Goal: Information Seeking & Learning: Understand process/instructions

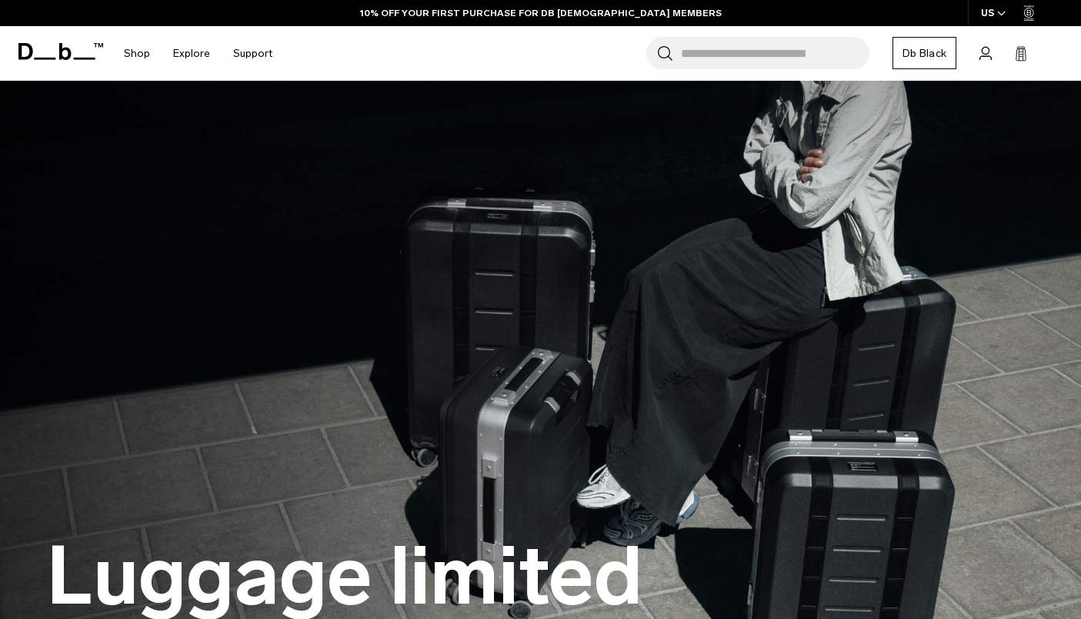
scroll to position [652, 0]
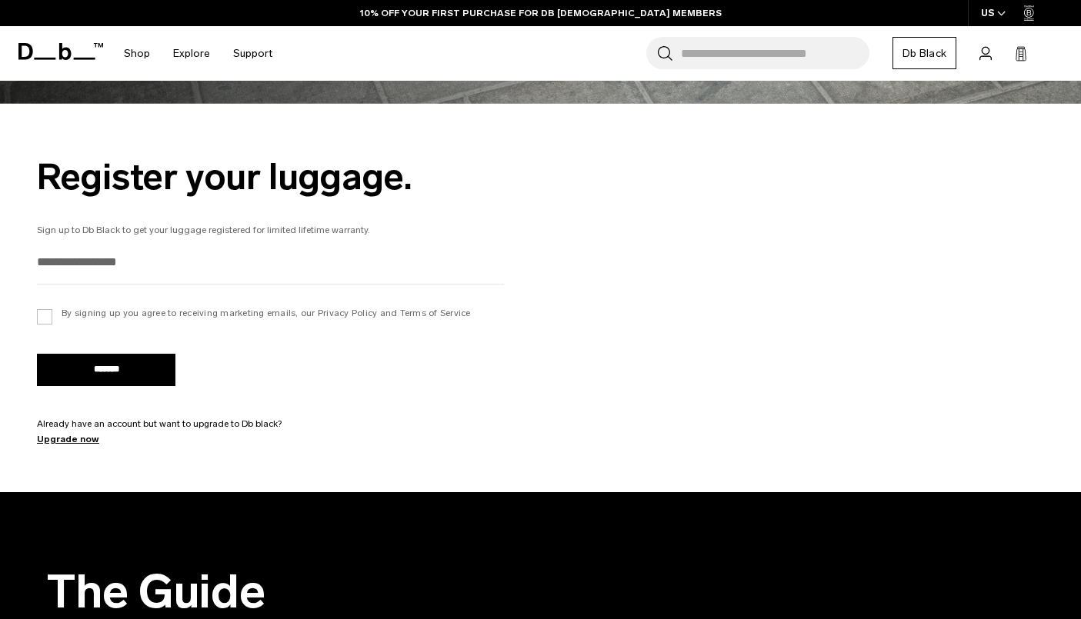
click at [218, 263] on input "email" at bounding box center [270, 261] width 467 height 25
type input "**********"
click at [928, 48] on link "Db Black" at bounding box center [924, 53] width 64 height 32
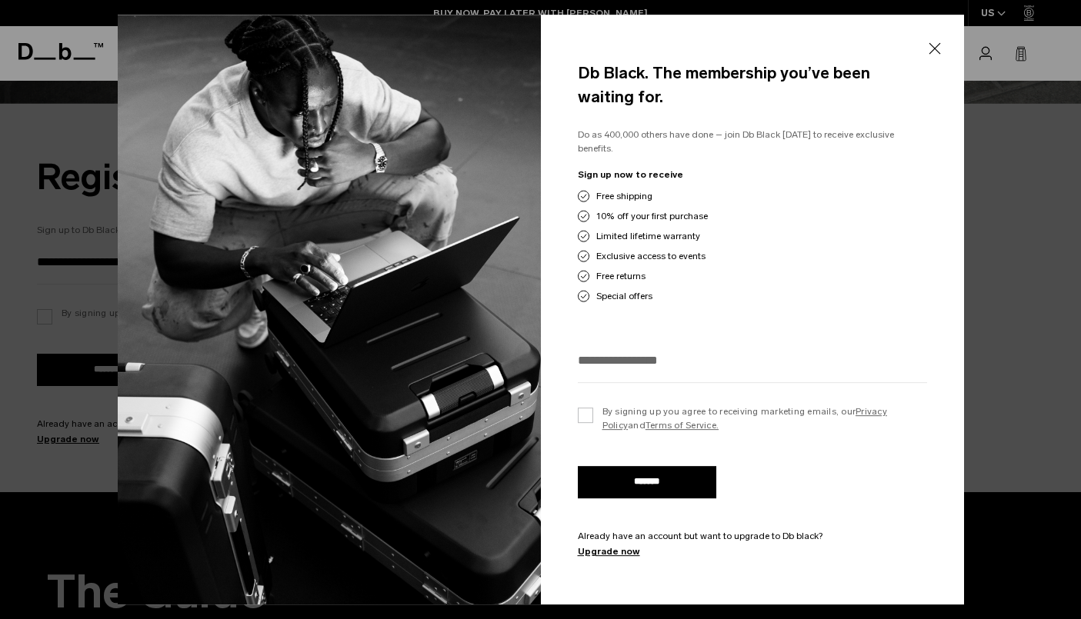
click at [931, 47] on button "Close" at bounding box center [933, 49] width 19 height 32
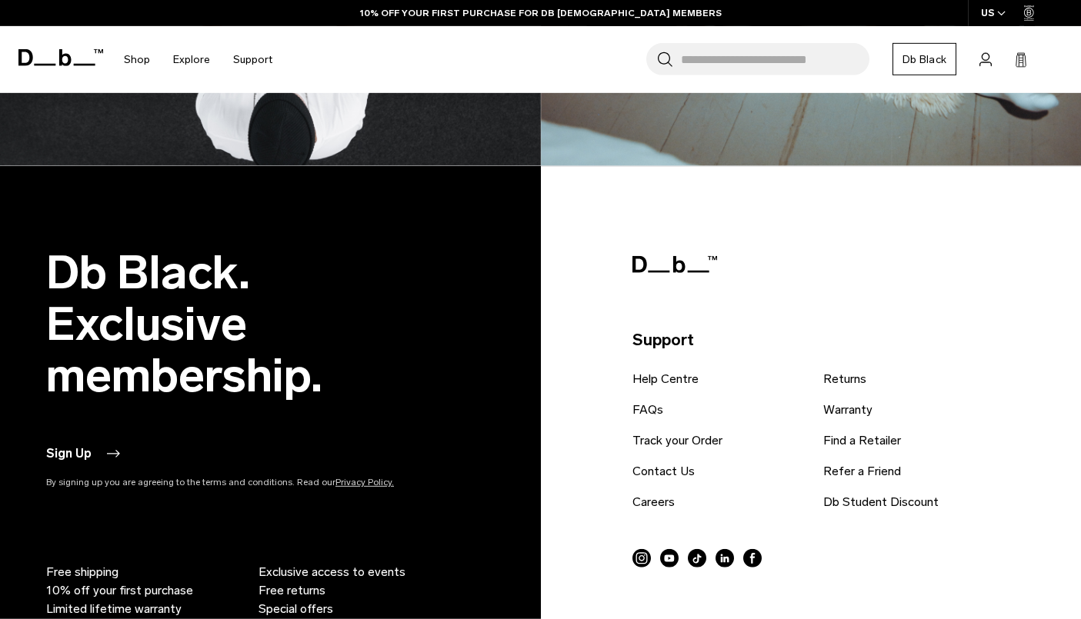
scroll to position [2873, 0]
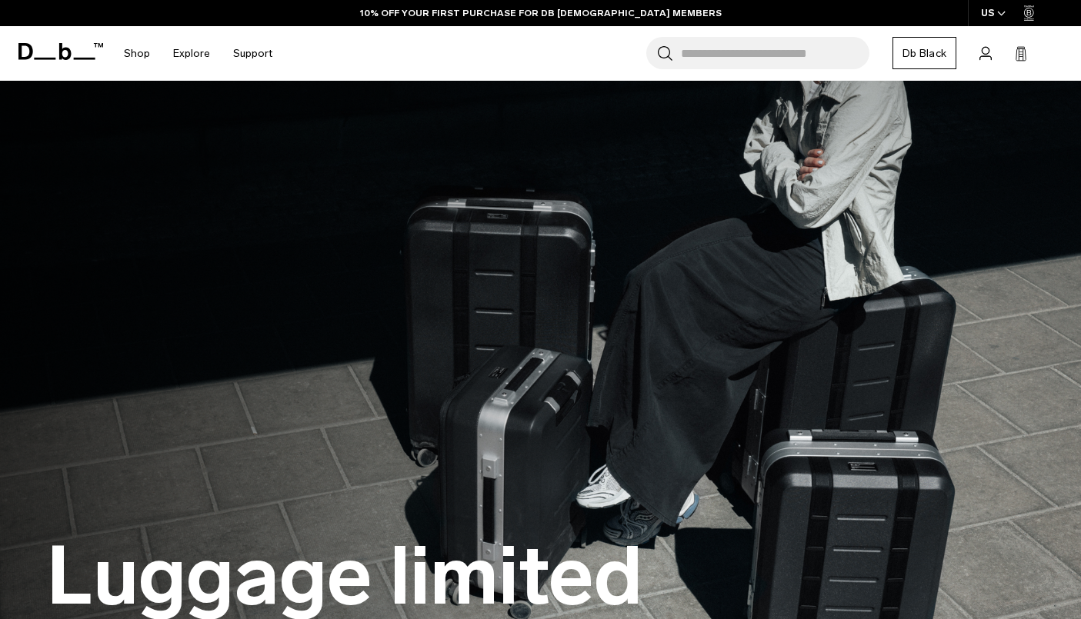
scroll to position [578, 0]
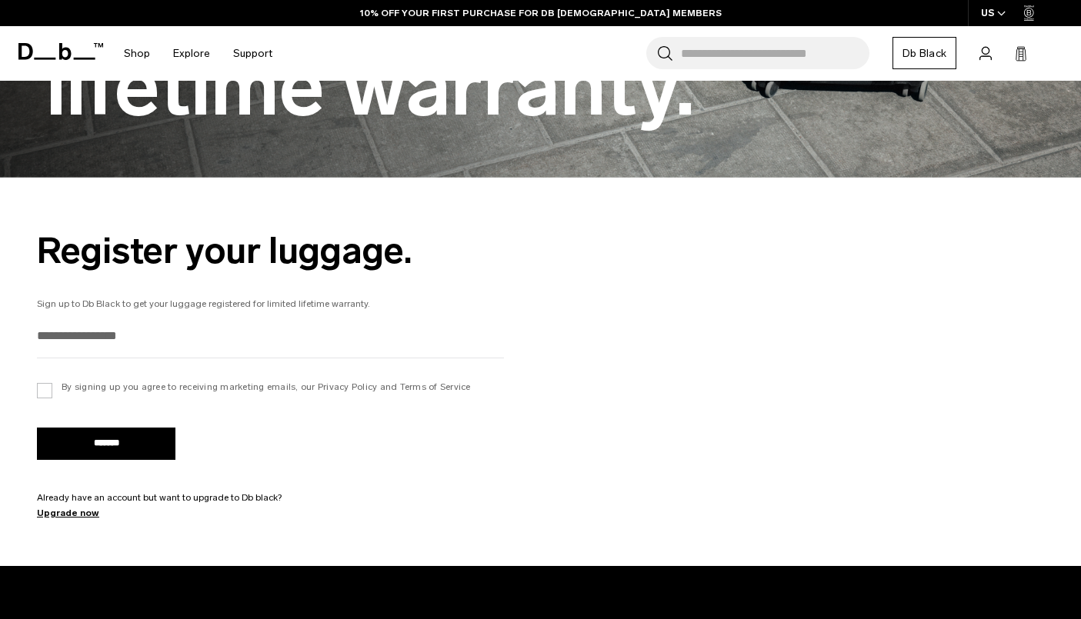
click at [235, 355] on div at bounding box center [270, 340] width 467 height 35
click at [248, 347] on input "email" at bounding box center [270, 335] width 467 height 25
type input "**********"
click at [37, 428] on input "*******" at bounding box center [106, 444] width 138 height 32
click at [342, 385] on label "By signing up you agree to receiving marketing emails, our Privacy Policy and T…" at bounding box center [254, 387] width 434 height 14
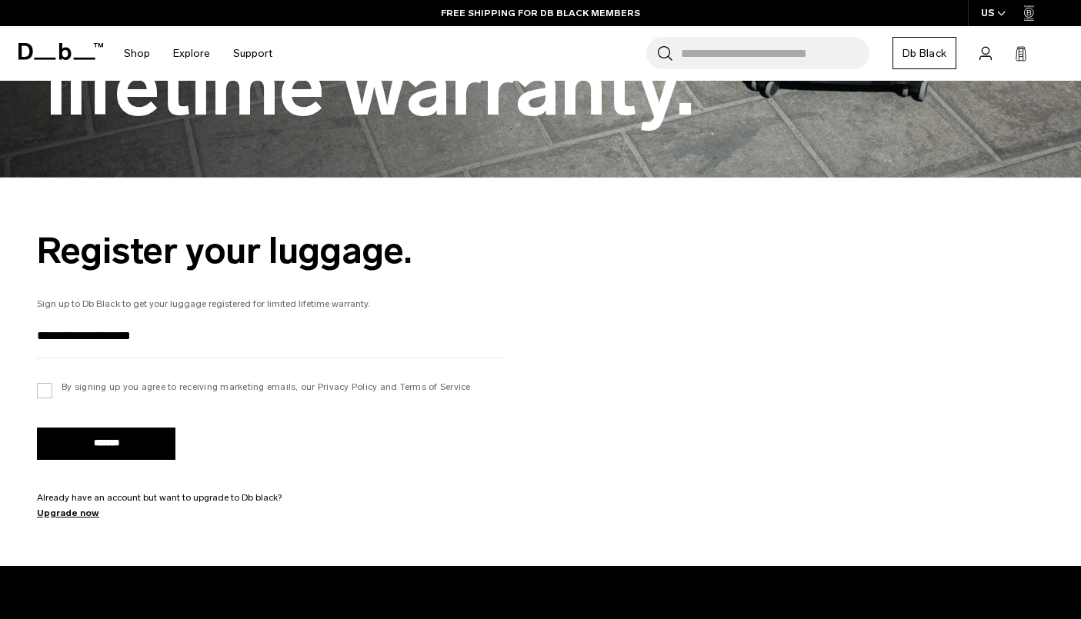
click at [168, 436] on input "*******" at bounding box center [106, 444] width 138 height 32
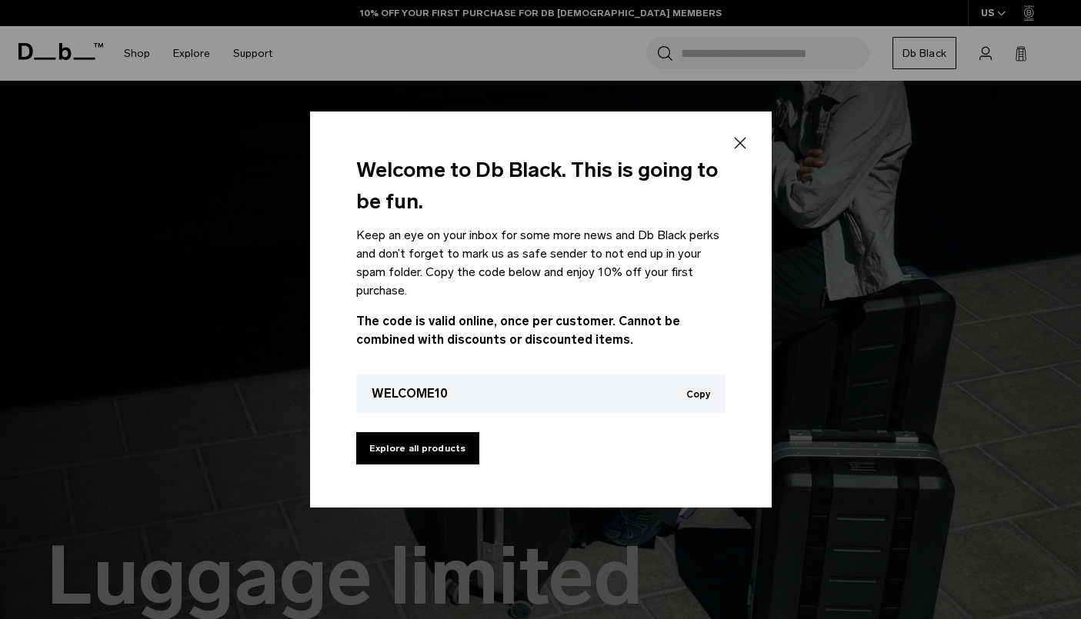
click at [732, 171] on div "Welcome to Db Black. This is going to be fun. Keep an eye on your inbox for som…" at bounding box center [540, 310] width 461 height 396
click at [741, 147] on icon at bounding box center [740, 143] width 18 height 18
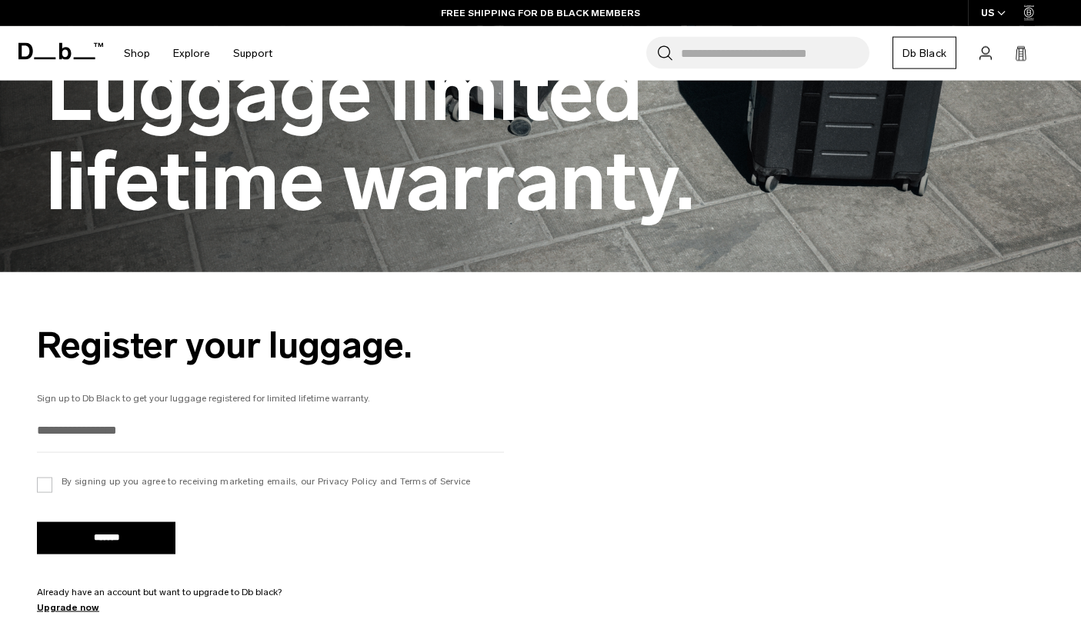
scroll to position [492, 0]
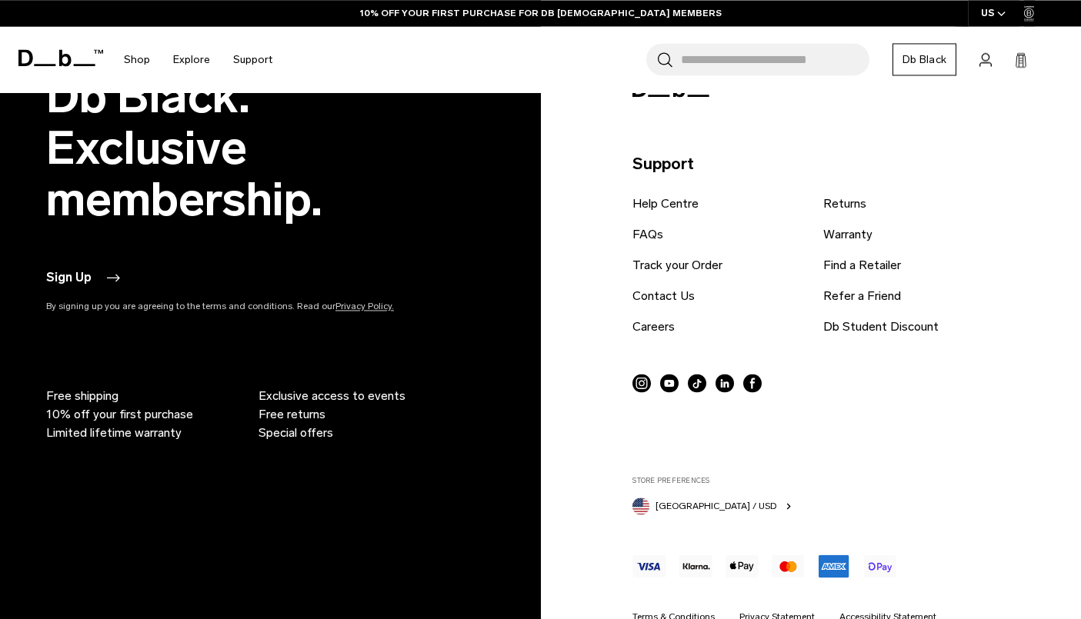
scroll to position [3052, 0]
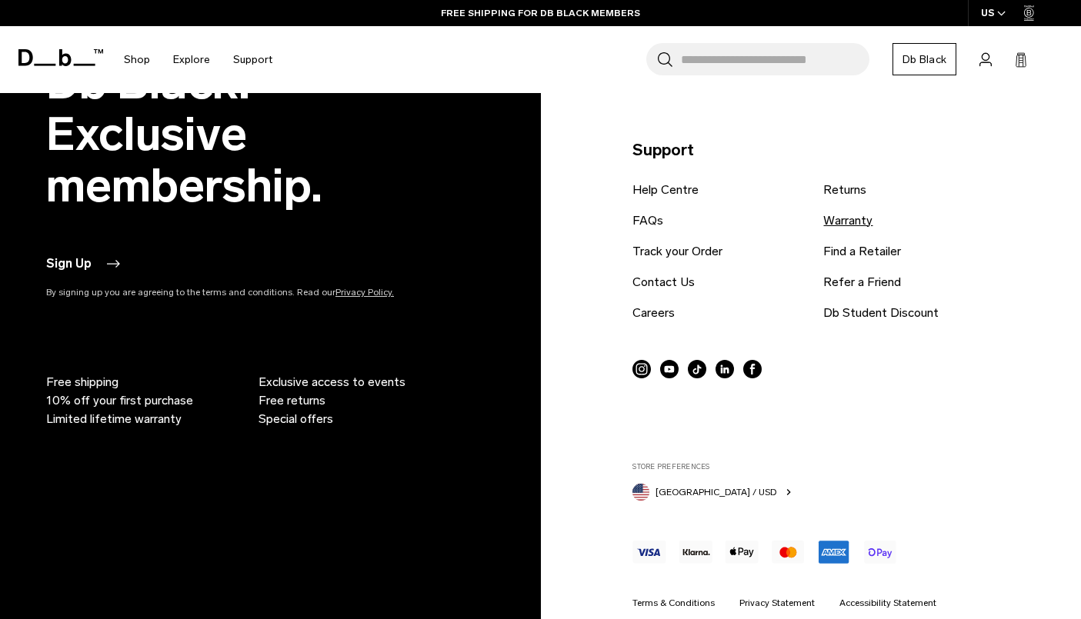
click at [872, 225] on link "Warranty" at bounding box center [847, 220] width 49 height 18
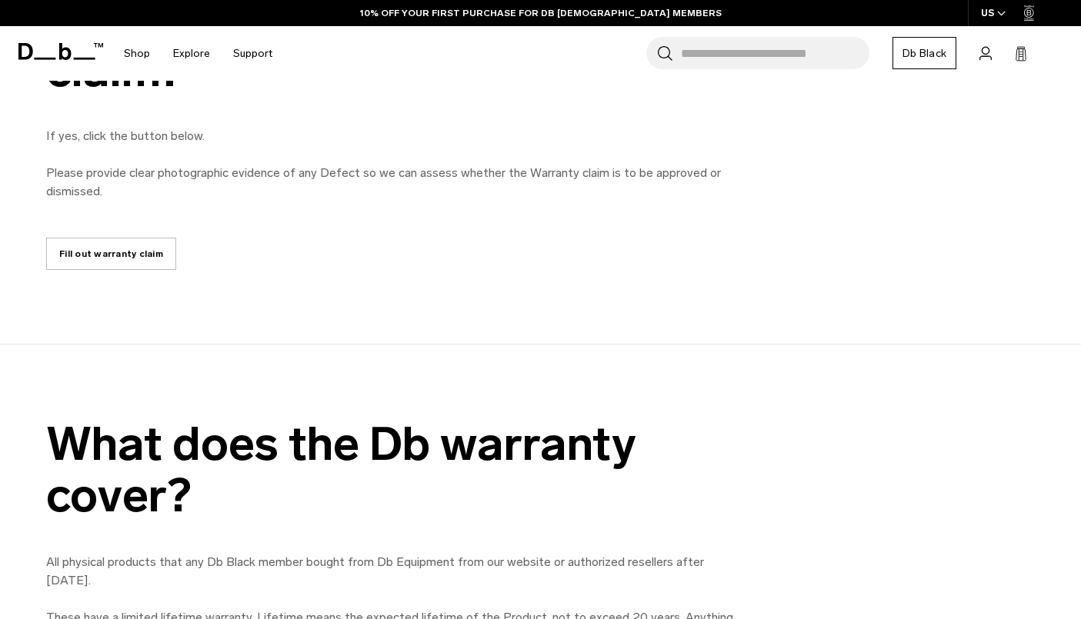
scroll to position [1083, 0]
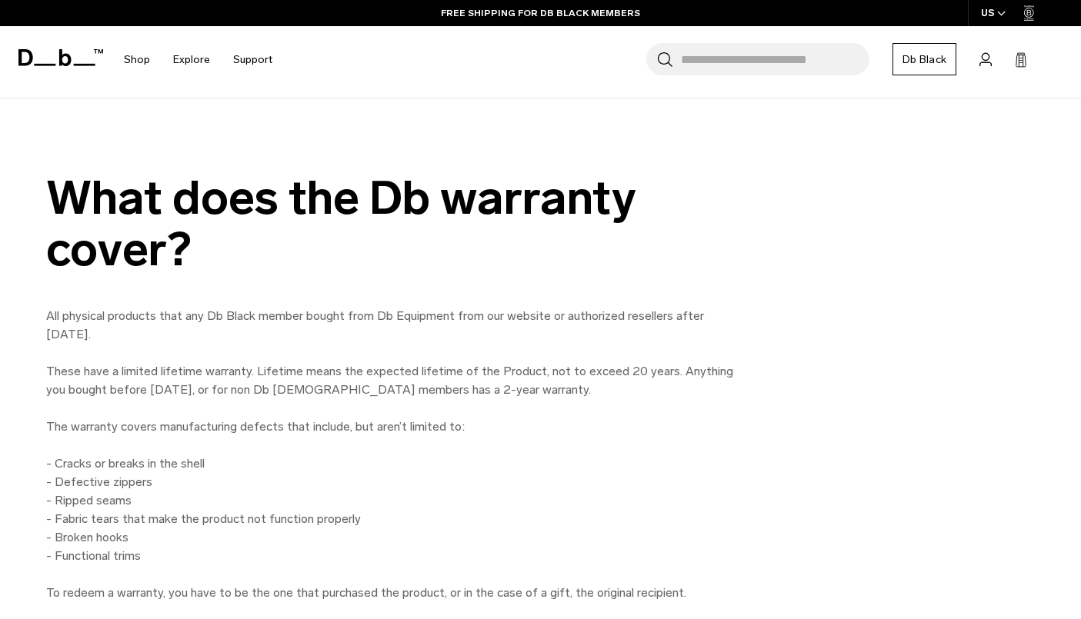
drag, startPoint x: 462, startPoint y: 344, endPoint x: 453, endPoint y: 286, distance: 58.4
click at [453, 286] on div "What does the Db warranty cover? All physical products that any Db Black member…" at bounding box center [540, 405] width 1081 height 466
click at [454, 286] on div "What does the Db warranty cover? All physical products that any Db Black member…" at bounding box center [540, 405] width 1081 height 466
drag, startPoint x: 454, startPoint y: 286, endPoint x: 531, endPoint y: 362, distance: 108.8
click at [531, 362] on div "What does the Db warranty cover? All physical products that any Db Black member…" at bounding box center [540, 405] width 1081 height 466
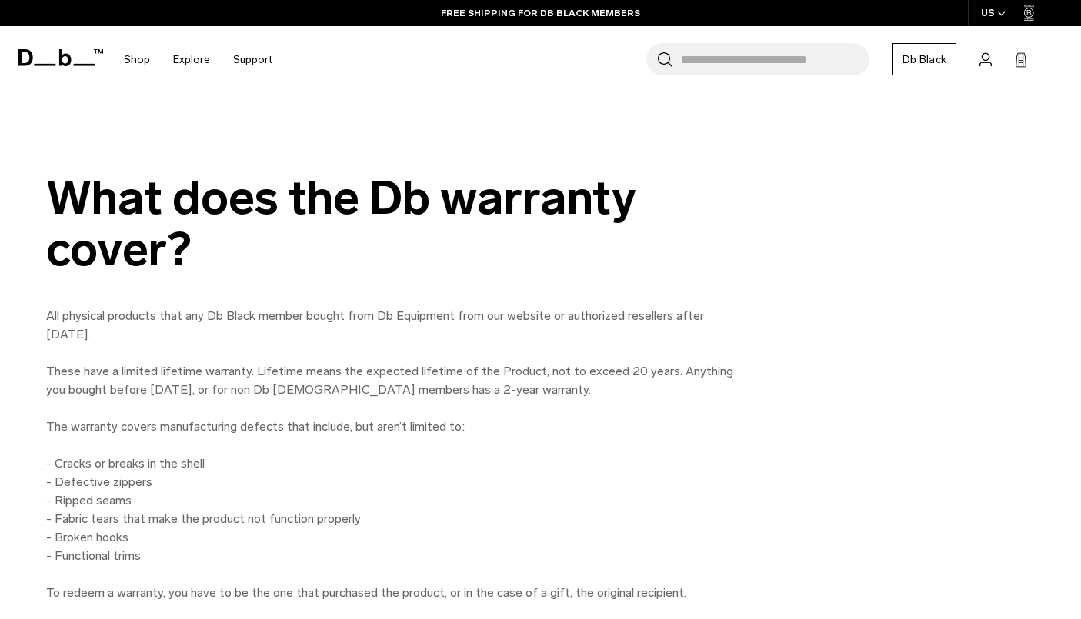
click at [531, 362] on p "All physical products that any Db Black member bought from Db Equipment from ou…" at bounding box center [392, 454] width 692 height 295
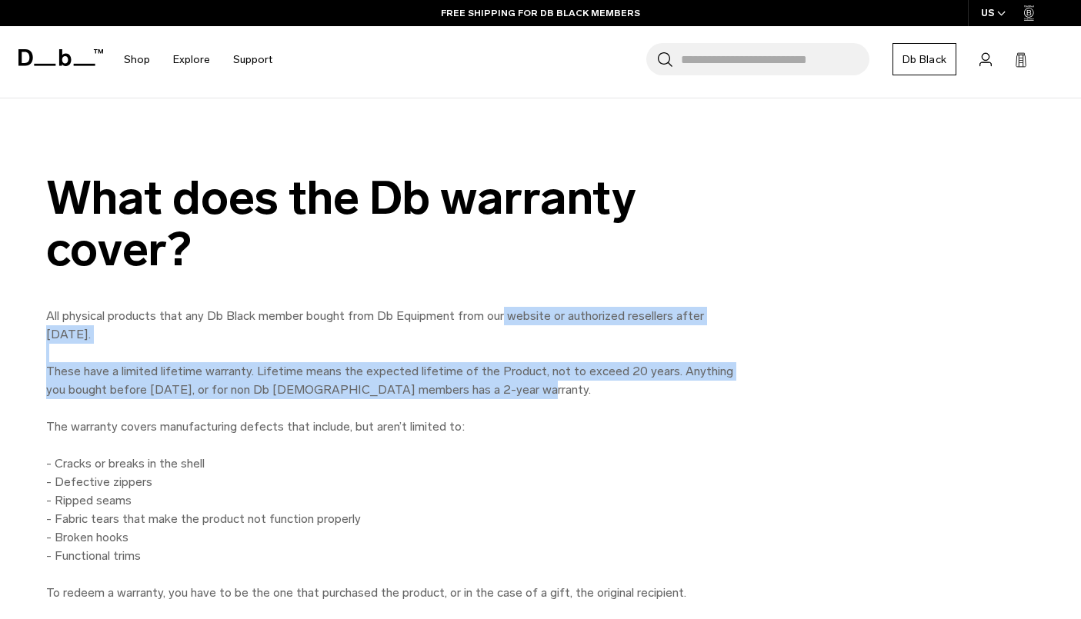
drag, startPoint x: 501, startPoint y: 307, endPoint x: 537, endPoint y: 391, distance: 92.0
click at [537, 391] on p "All physical products that any Db Black member bought from Db Equipment from ou…" at bounding box center [392, 454] width 692 height 295
click at [534, 391] on p "All physical products that any Db Black member bought from Db Equipment from ou…" at bounding box center [392, 454] width 692 height 295
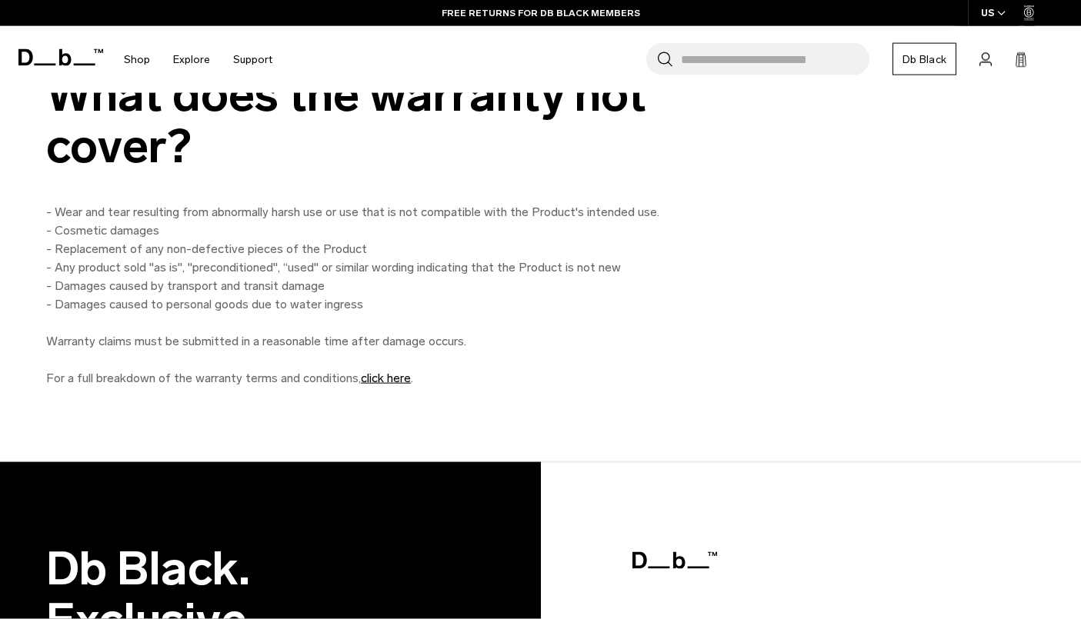
scroll to position [1809, 0]
